Goal: Task Accomplishment & Management: Use online tool/utility

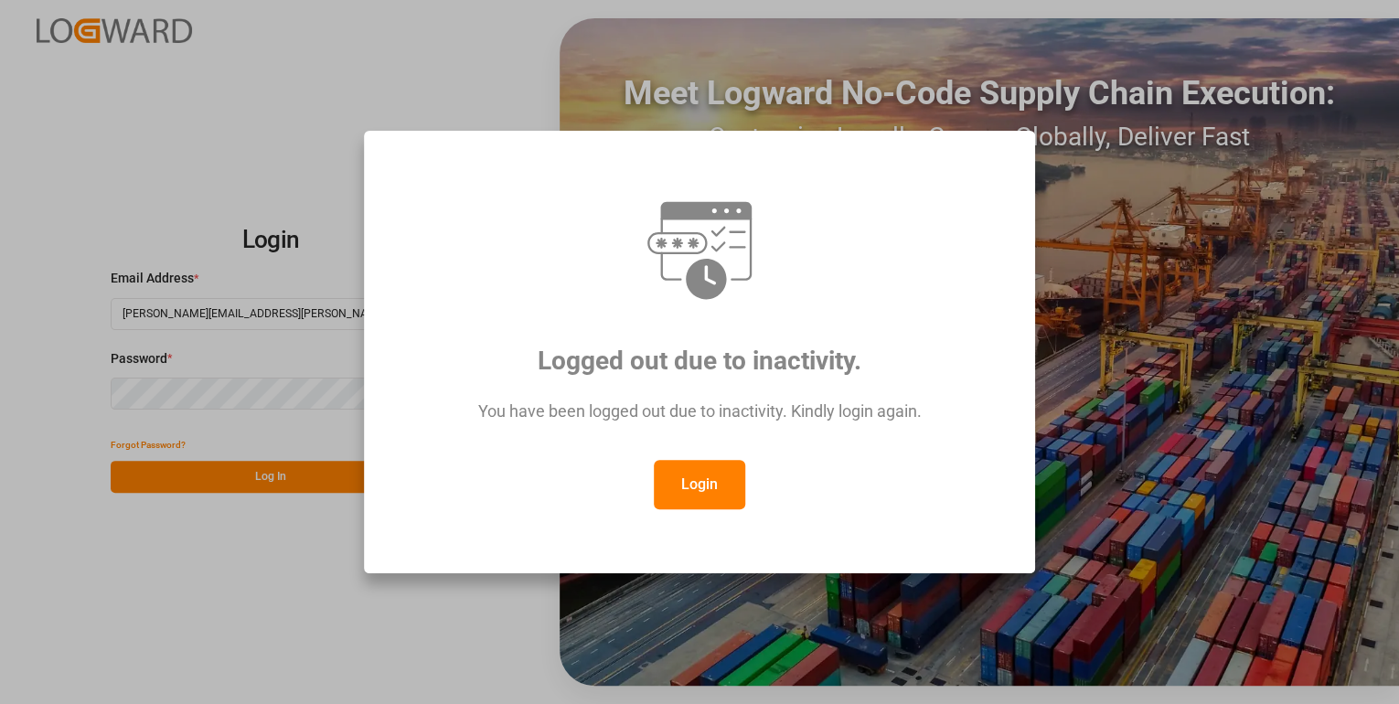
click at [706, 476] on button "Login" at bounding box center [699, 484] width 91 height 49
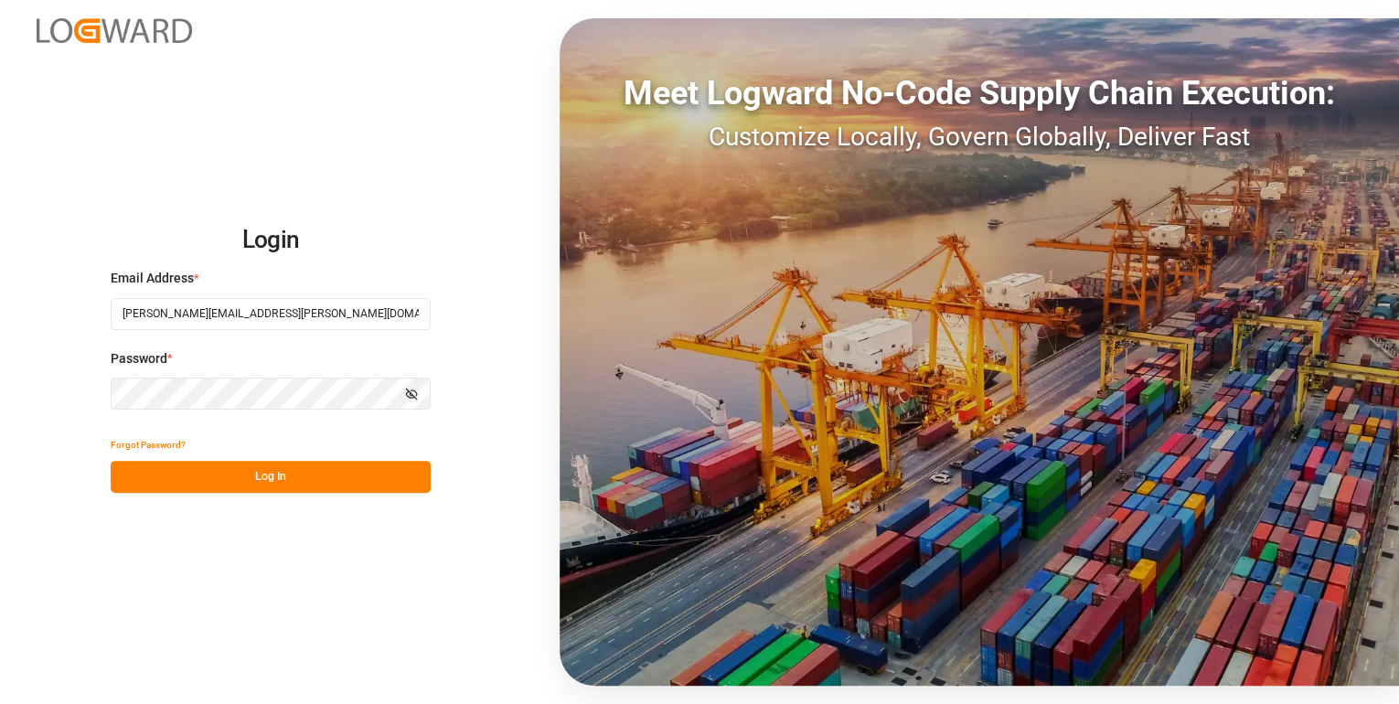
click at [225, 497] on div "Login Email Address * [PERSON_NAME][EMAIL_ADDRESS][PERSON_NAME][DOMAIN_NAME] Pa…" at bounding box center [699, 352] width 1399 height 704
click at [231, 482] on button "Log In" at bounding box center [271, 477] width 320 height 32
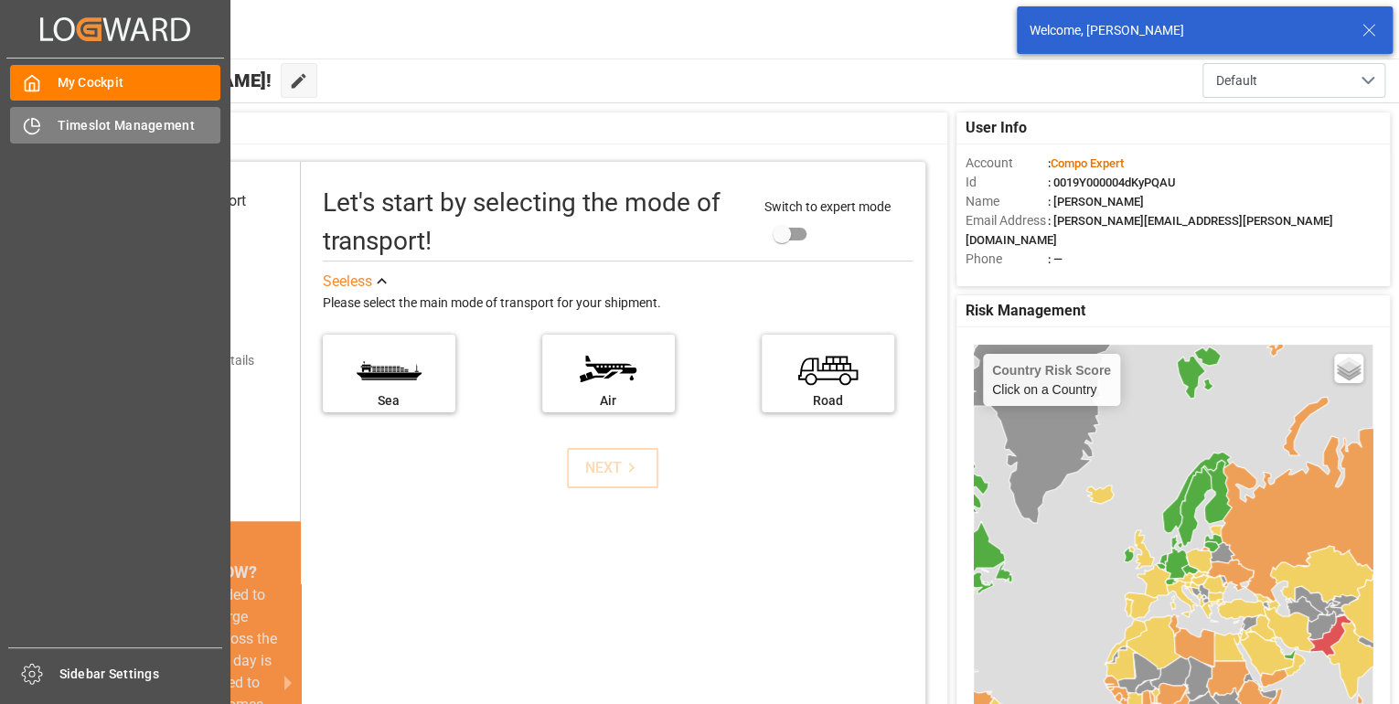
click at [25, 125] on icon at bounding box center [32, 126] width 15 height 15
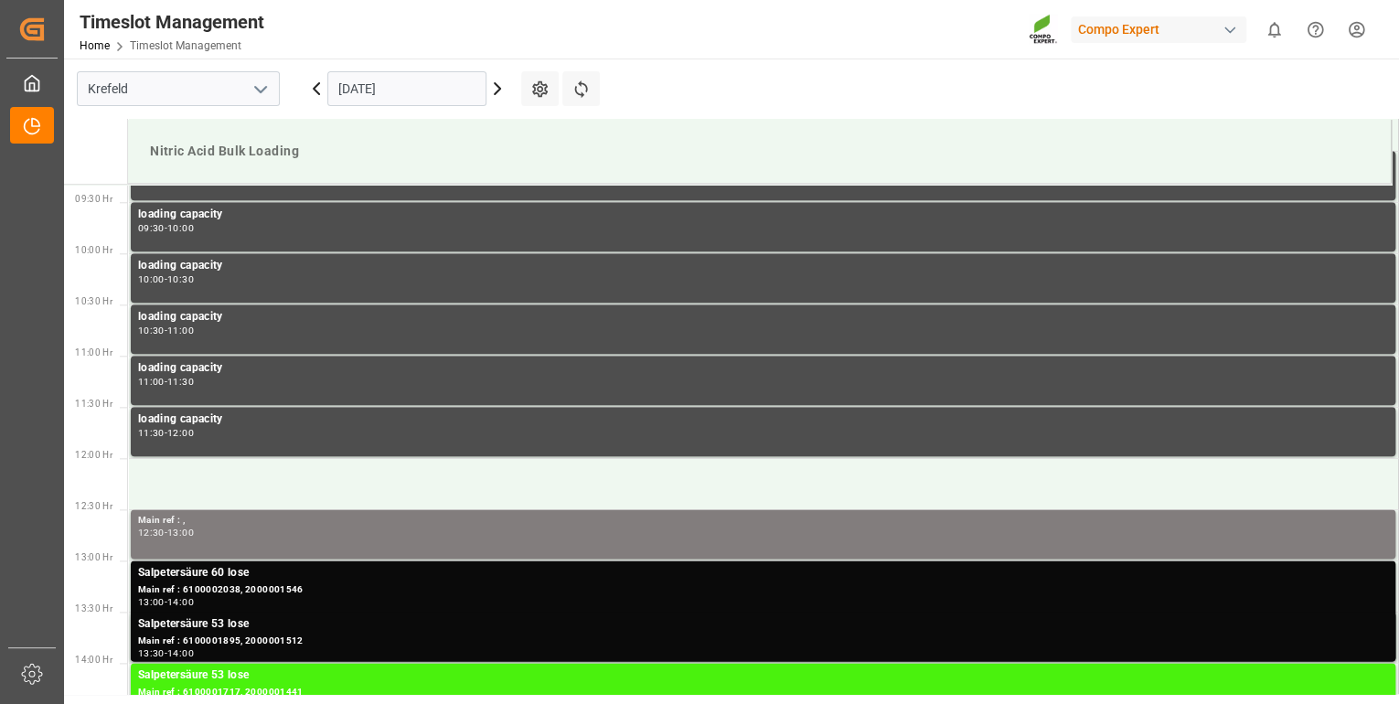
scroll to position [1012, 0]
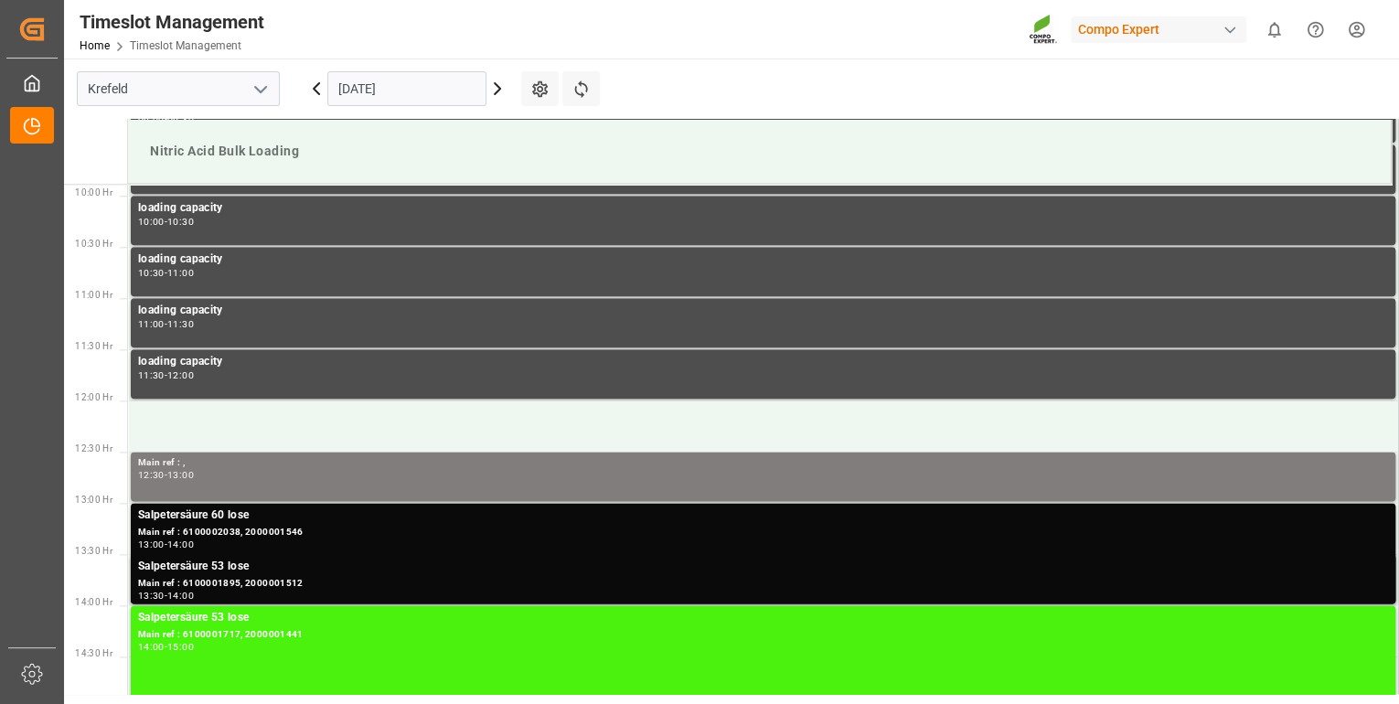
click at [497, 89] on icon at bounding box center [497, 89] width 22 height 22
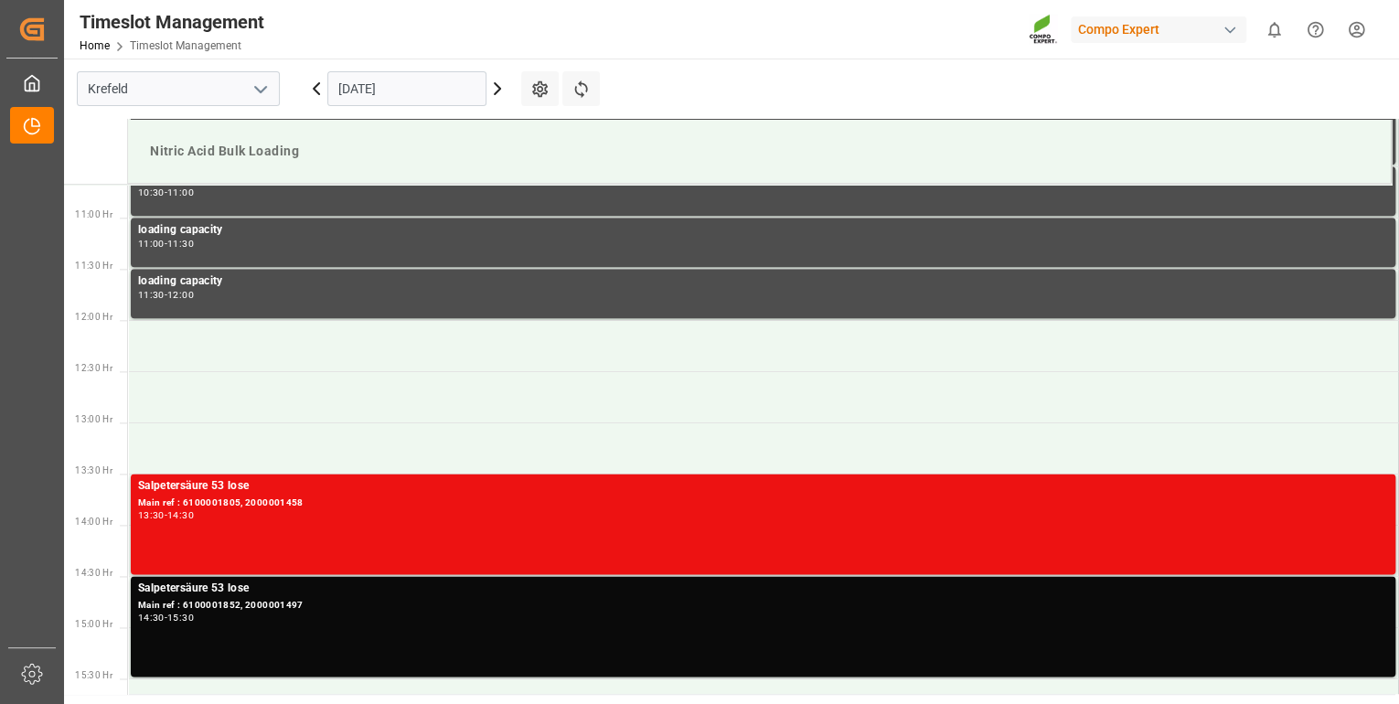
scroll to position [866, 0]
